Goal: Find specific page/section: Find specific page/section

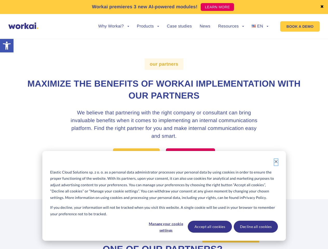
click at [276, 162] on icon "Dismiss cookie banner" at bounding box center [276, 162] width 4 height 4
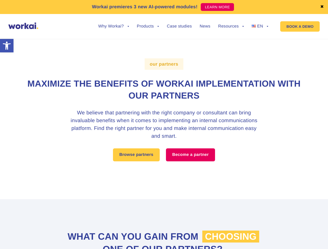
click at [322, 7] on link "✖" at bounding box center [322, 7] width 4 height 4
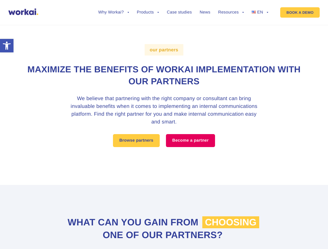
click at [113, 30] on div "our partners Maximize the benefits of Workai implementation with our partners W…" at bounding box center [164, 97] width 288 height 159
click at [113, 26] on div "our partners Maximize the benefits of Workai implementation with our partners W…" at bounding box center [164, 97] width 288 height 159
click at [148, 30] on div "our partners Maximize the benefits of Workai implementation with our partners W…" at bounding box center [164, 97] width 288 height 159
click at [231, 30] on div "our partners Maximize the benefits of Workai implementation with our partners W…" at bounding box center [164, 97] width 288 height 159
click at [231, 26] on div "our partners Maximize the benefits of Workai implementation with our partners W…" at bounding box center [164, 97] width 288 height 159
